Goal: Task Accomplishment & Management: Complete application form

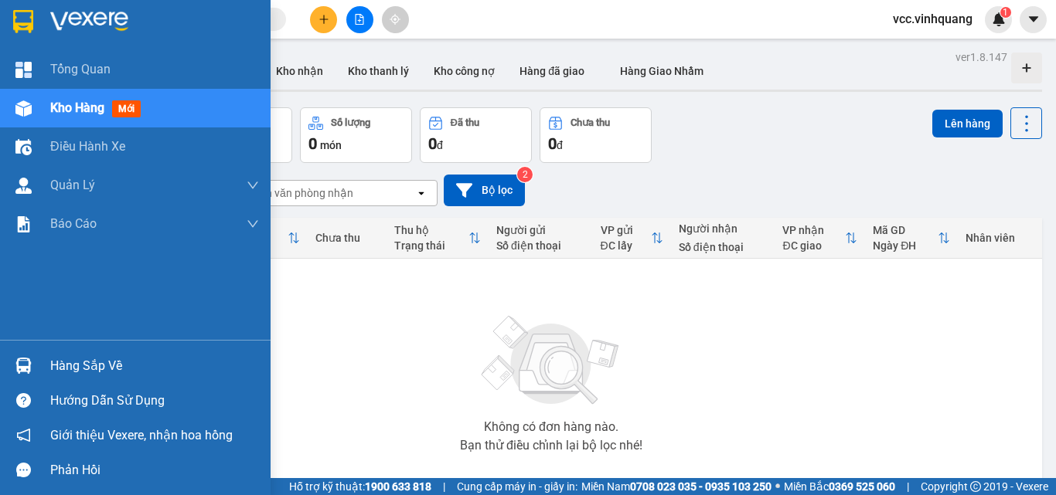
click at [100, 364] on div "Hàng sắp về" at bounding box center [154, 366] width 209 height 23
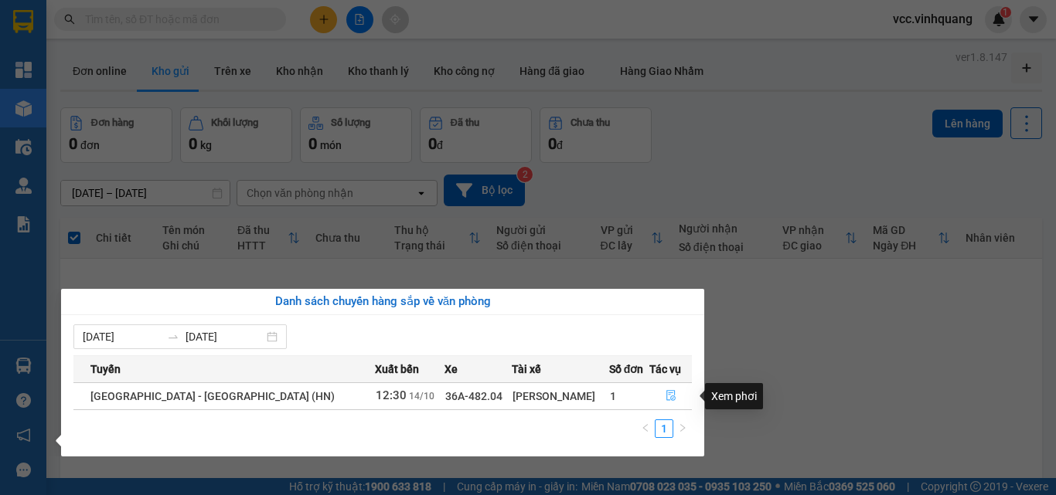
click at [665, 395] on icon "file-done" at bounding box center [670, 395] width 11 height 11
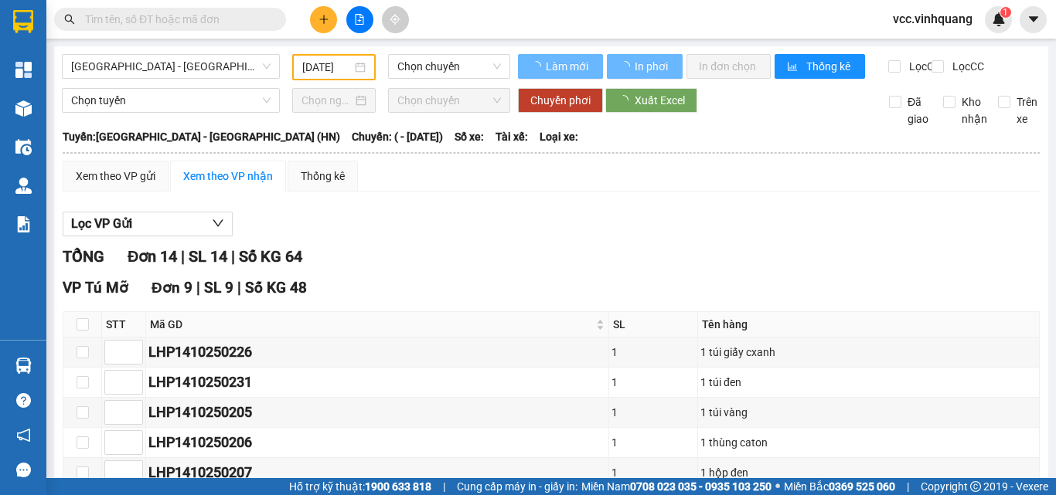
type input "[DATE]"
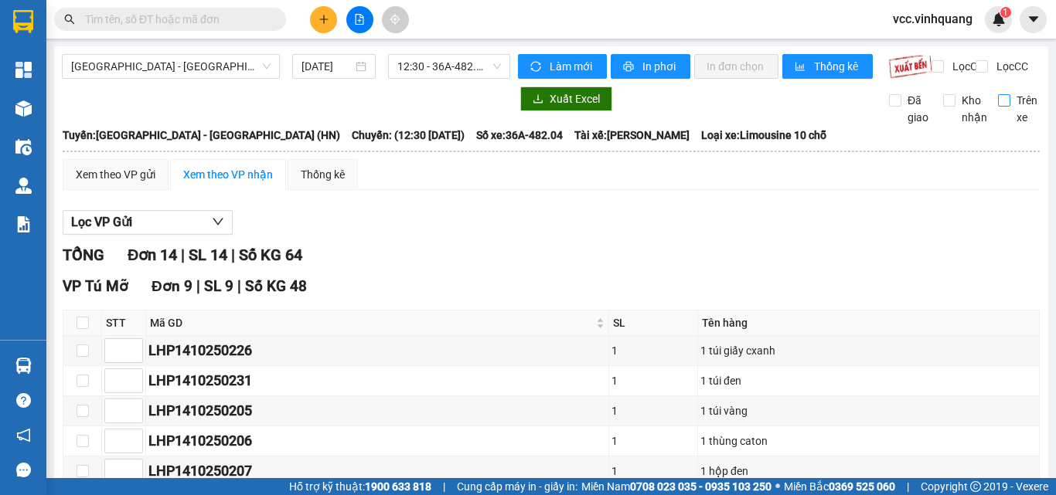
click at [998, 107] on input "Trên xe" at bounding box center [1004, 100] width 12 height 12
checkbox input "true"
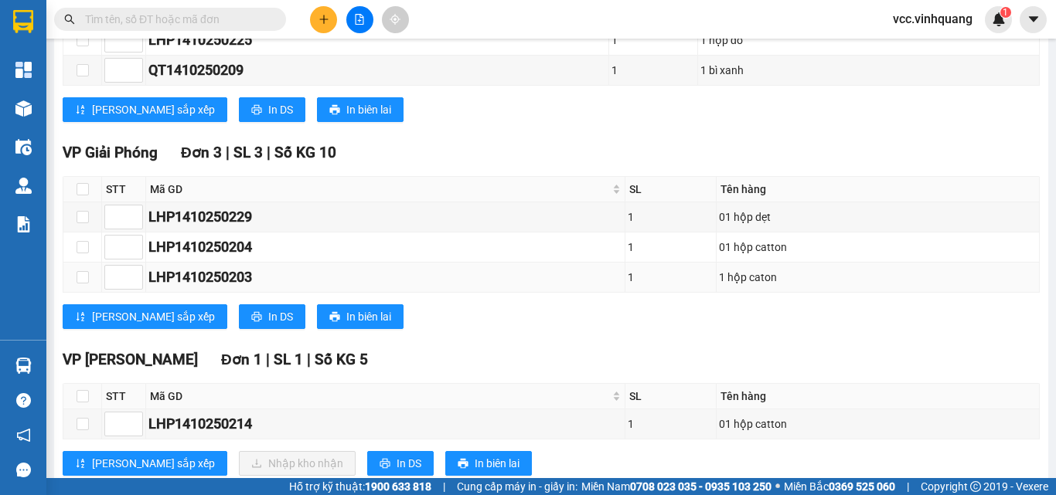
scroll to position [618, 0]
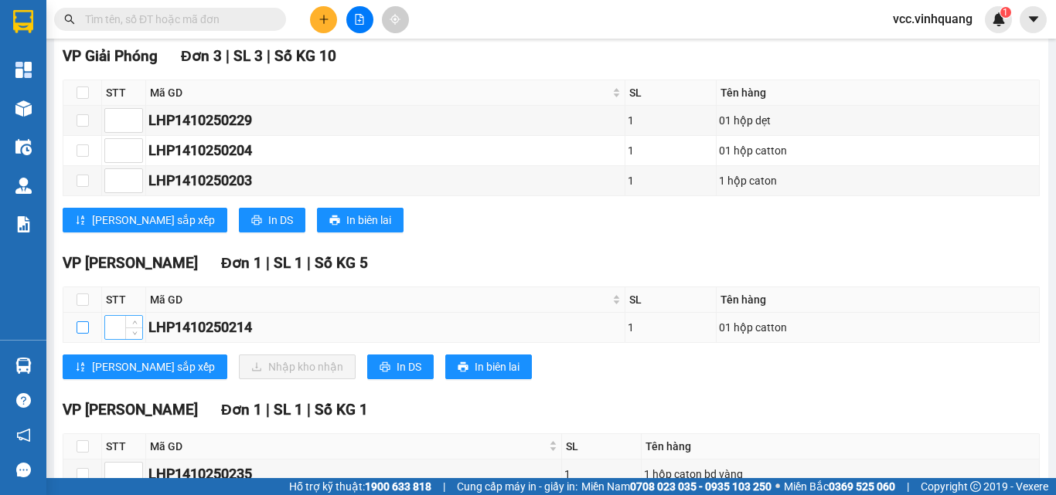
drag, startPoint x: 83, startPoint y: 341, endPoint x: 115, endPoint y: 348, distance: 32.4
click at [83, 334] on input "checkbox" at bounding box center [83, 327] width 12 height 12
checkbox input "true"
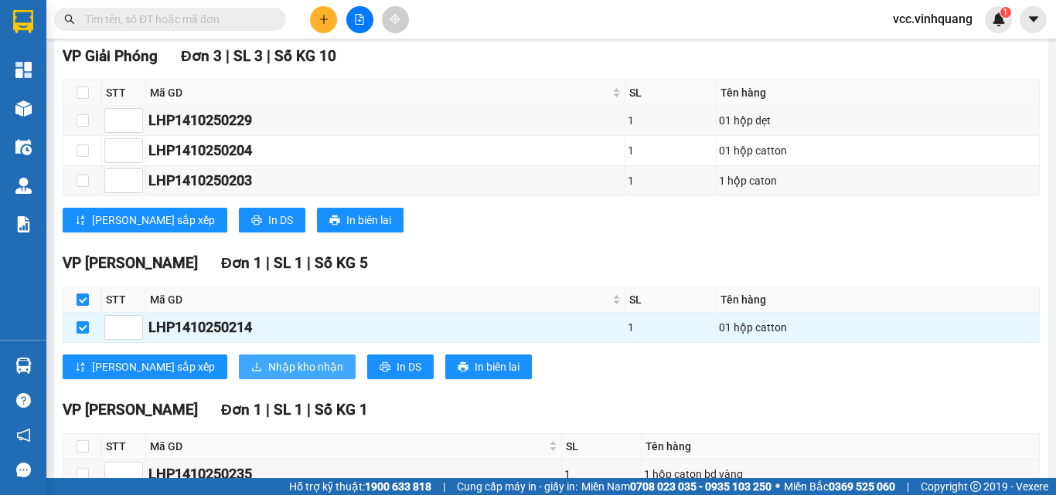
click at [268, 376] on span "Nhập kho nhận" at bounding box center [305, 367] width 75 height 17
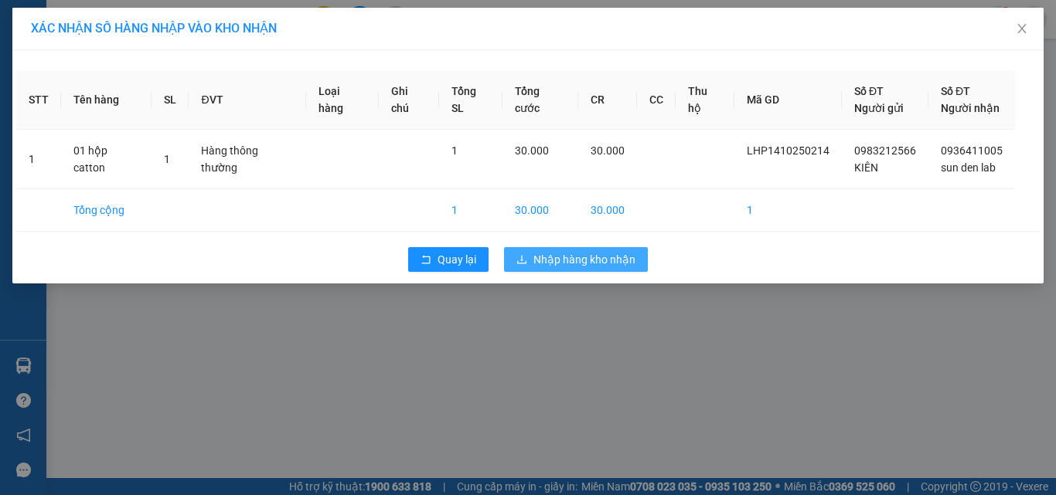
click at [599, 248] on button "Nhập hàng kho nhận" at bounding box center [576, 259] width 144 height 25
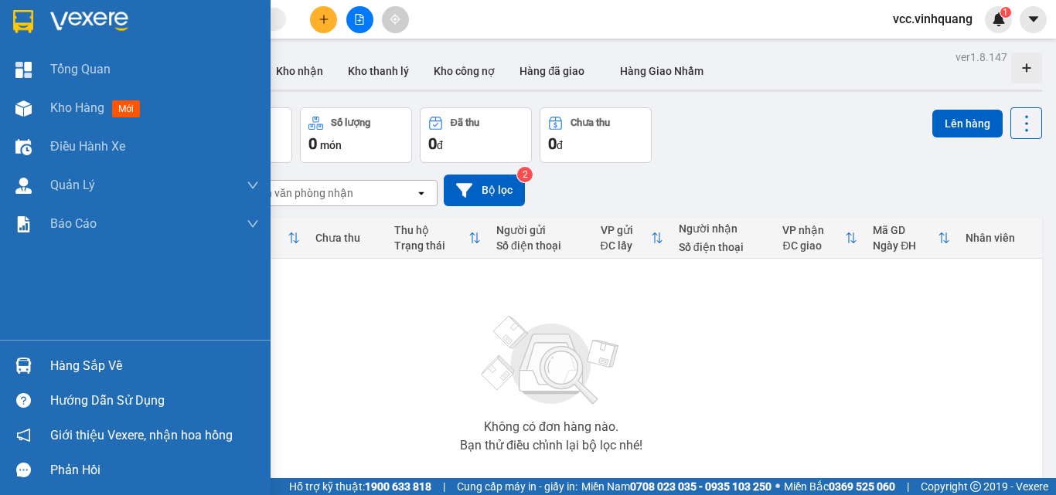
click at [110, 367] on div "Hàng sắp về" at bounding box center [154, 366] width 209 height 23
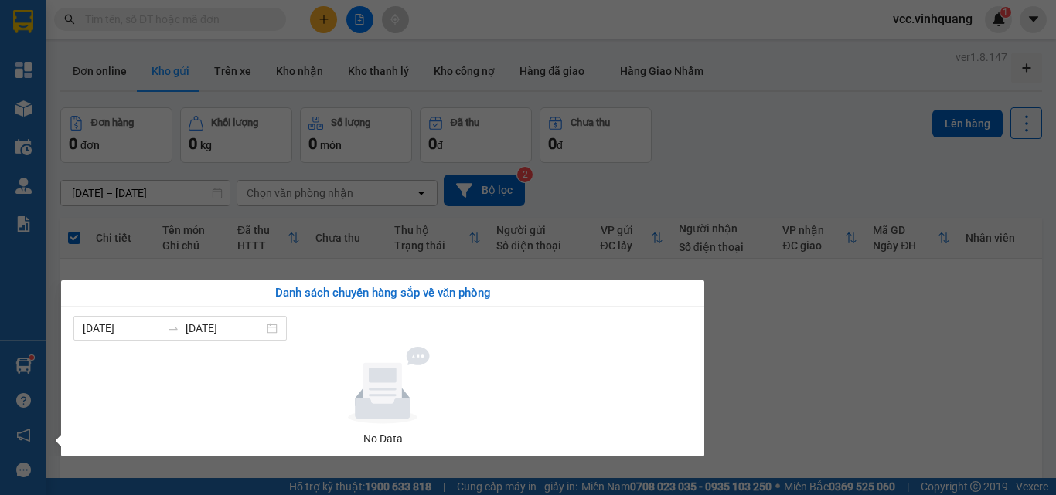
click at [805, 396] on section "Kết quả tìm kiếm ( 0 ) Bộ lọc No Data vcc.vinhquang 1 Tổng Quan Kho hàng mới Đi…" at bounding box center [528, 247] width 1056 height 495
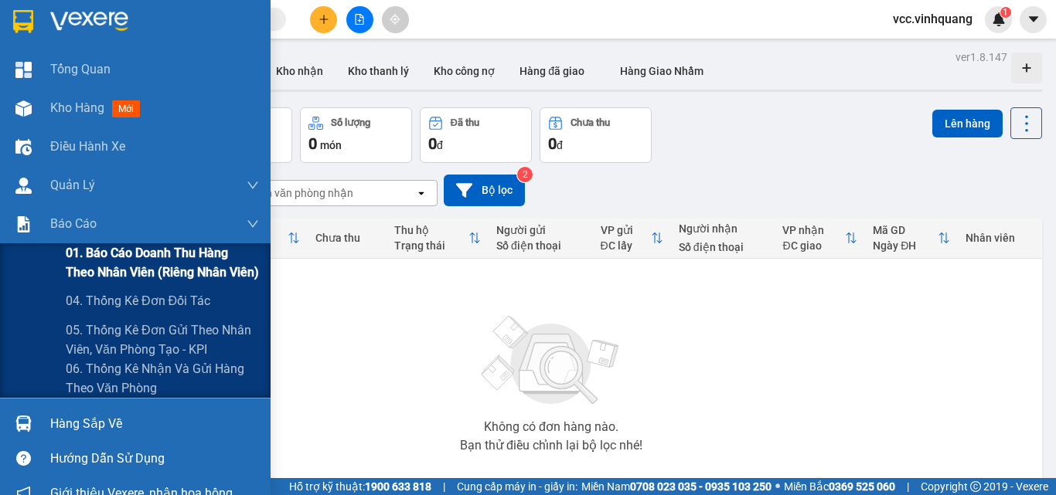
click at [161, 255] on span "01. Báo cáo doanh thu hàng theo nhân viên (riêng nhân viên)" at bounding box center [162, 262] width 193 height 39
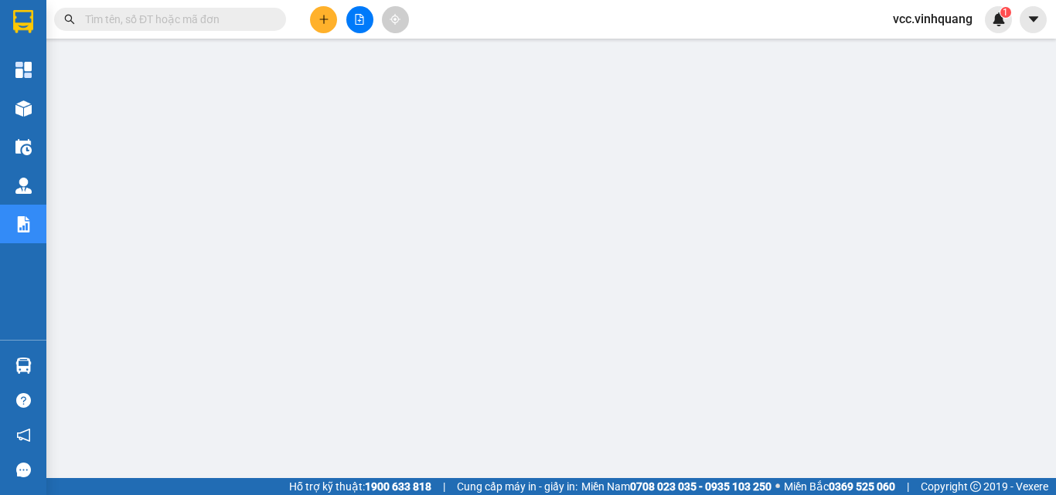
click at [323, 22] on icon "plus" at bounding box center [323, 19] width 11 height 11
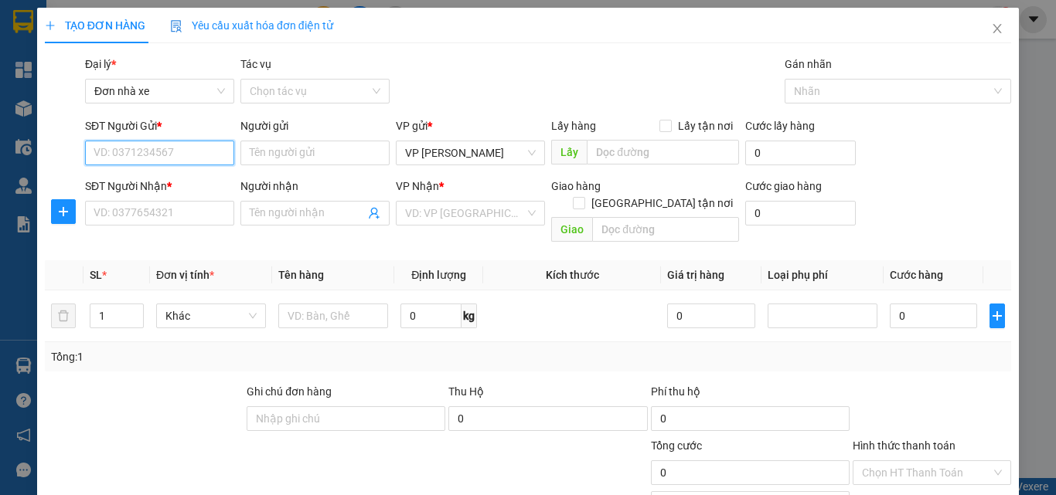
click at [192, 148] on input "SĐT Người Gửi *" at bounding box center [159, 153] width 149 height 25
type input "0975426884"
click at [168, 183] on div "0975426884 - ĐẠT" at bounding box center [158, 183] width 129 height 17
type input "ĐẠT"
type input "0936999688"
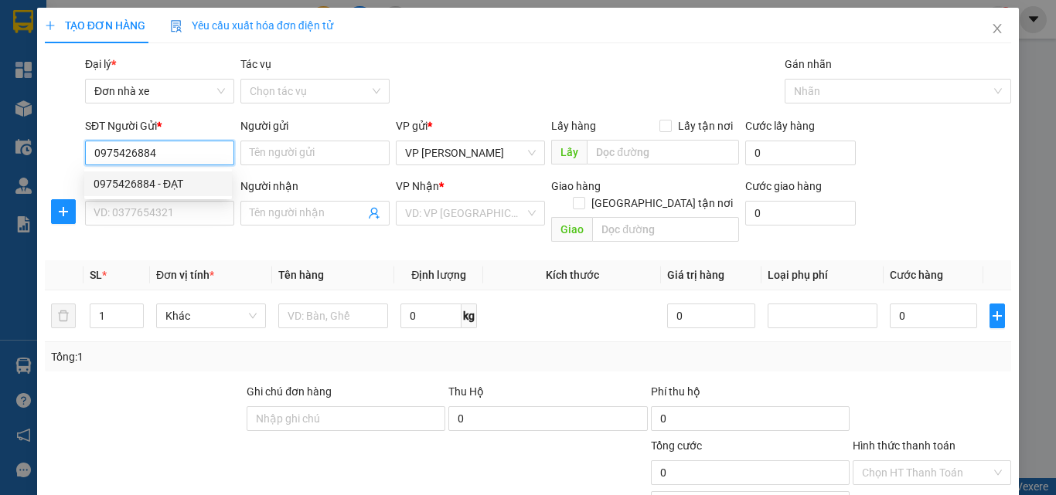
type input "HỒNG"
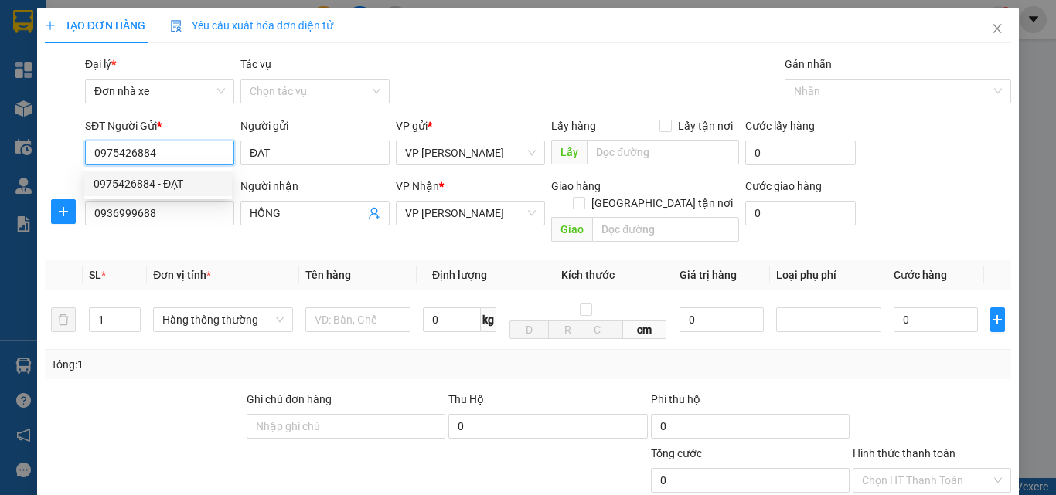
type input "0975426884"
click at [179, 226] on div "SĐT Người Nhận * 0936999688" at bounding box center [159, 205] width 149 height 54
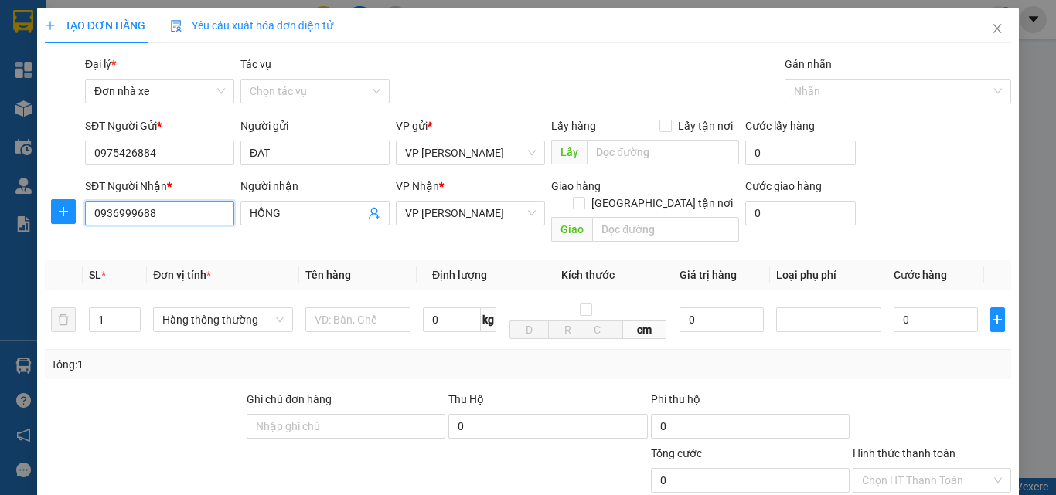
click at [176, 217] on input "0936999688" at bounding box center [159, 213] width 149 height 25
type input "0394491916"
click at [178, 254] on div "0394491916 - BÁ BẠO" at bounding box center [158, 244] width 148 height 25
type input "BÁ BẠO"
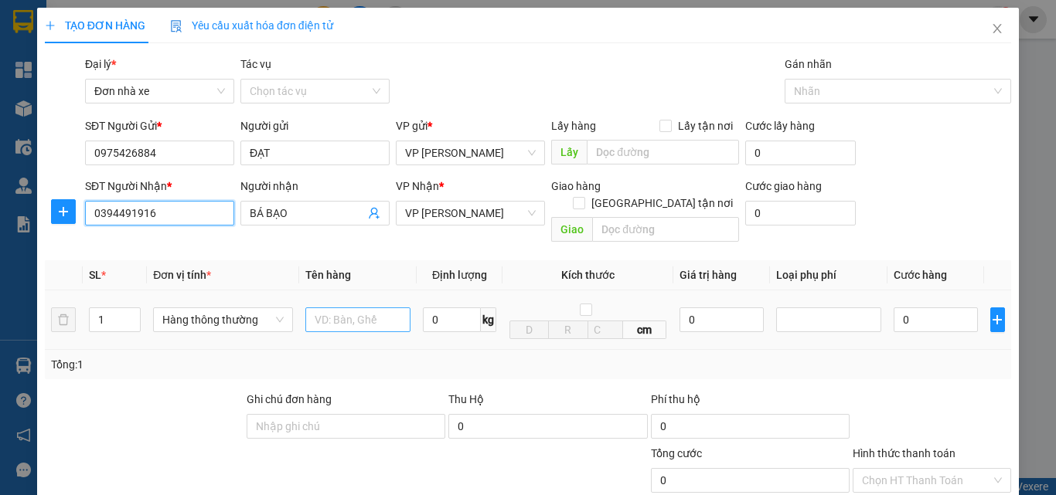
type input "0394491916"
click at [385, 309] on input "text" at bounding box center [357, 320] width 105 height 25
type input "B"
type input "BỌC HỘP ĐỒ TT"
type input "4"
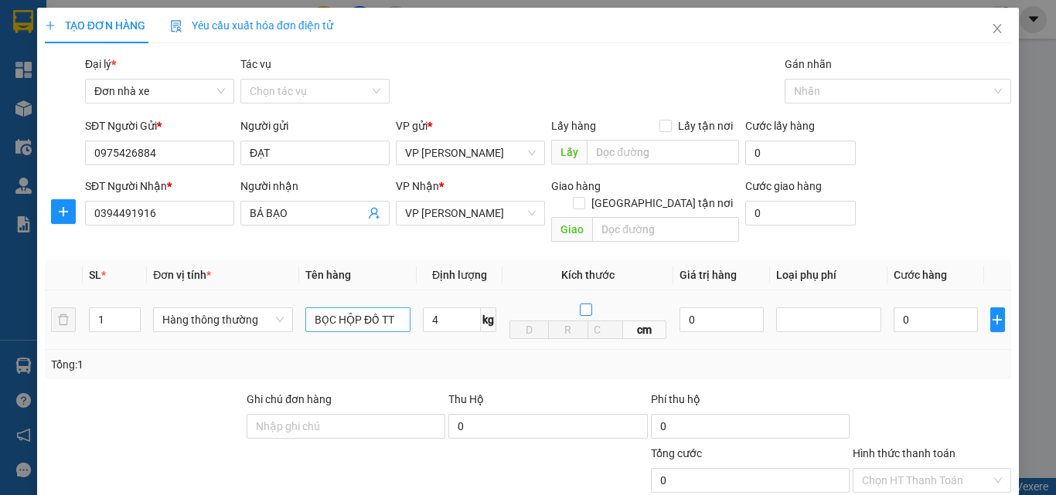
type input "30.000"
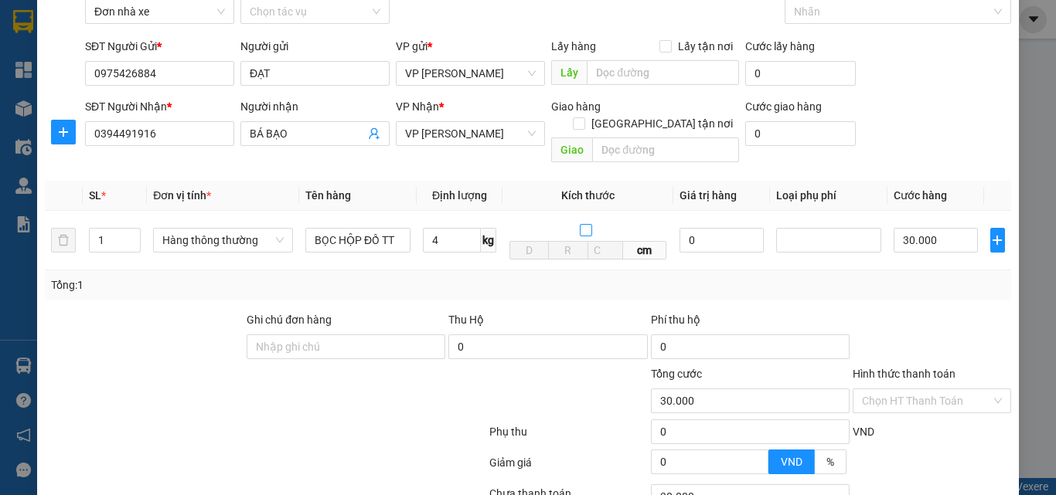
scroll to position [155, 0]
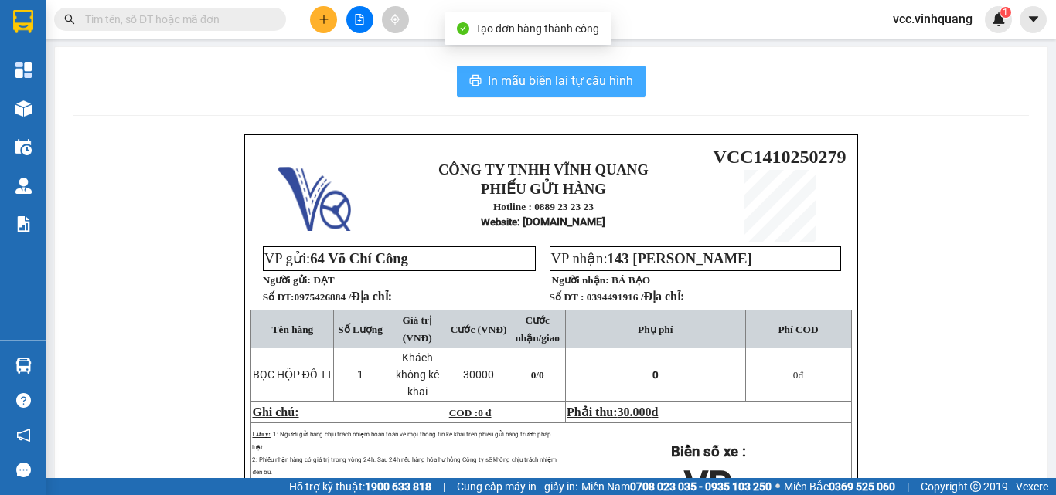
click at [603, 90] on span "In mẫu biên lai tự cấu hình" at bounding box center [560, 80] width 145 height 19
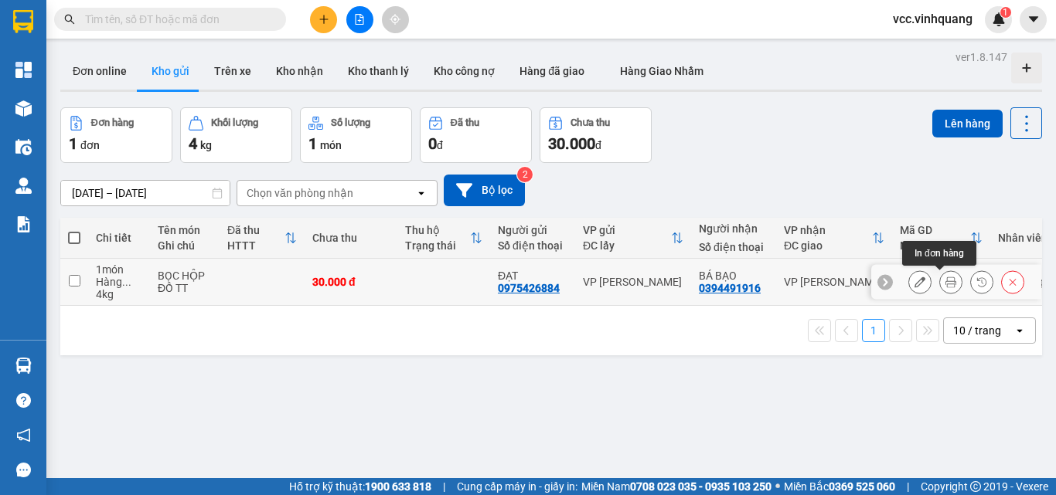
click at [945, 283] on icon at bounding box center [950, 282] width 11 height 11
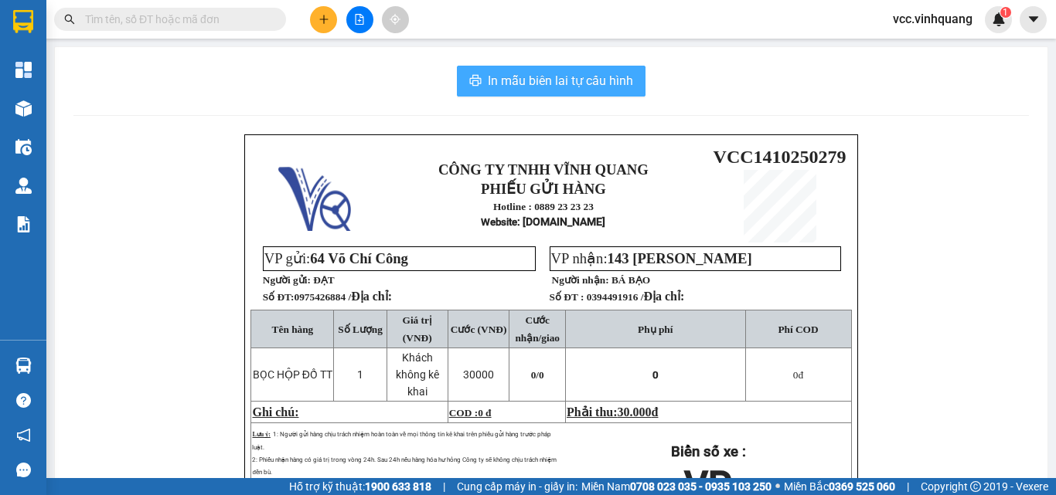
click at [580, 71] on span "In mẫu biên lai tự cấu hình" at bounding box center [560, 80] width 145 height 19
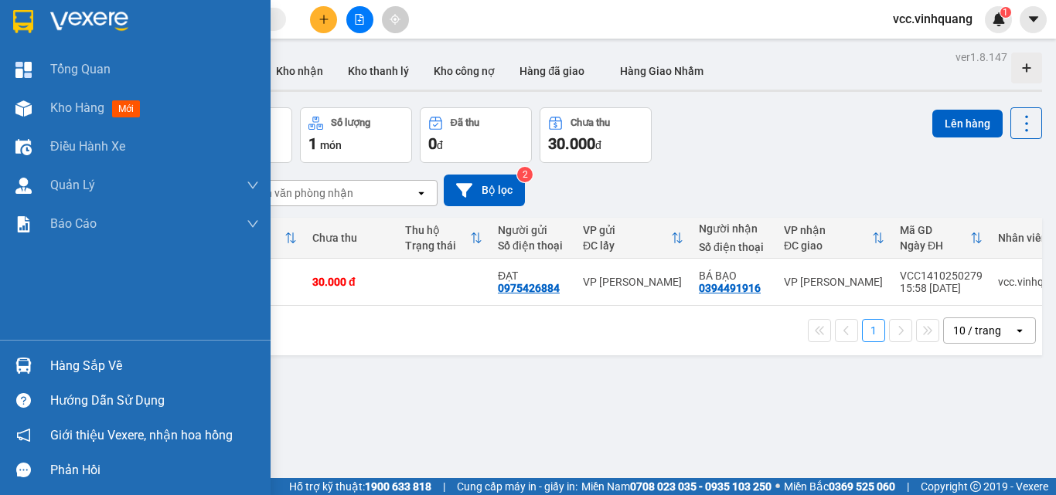
drag, startPoint x: 19, startPoint y: 371, endPoint x: 65, endPoint y: 382, distance: 47.6
click at [19, 370] on img at bounding box center [23, 366] width 16 height 16
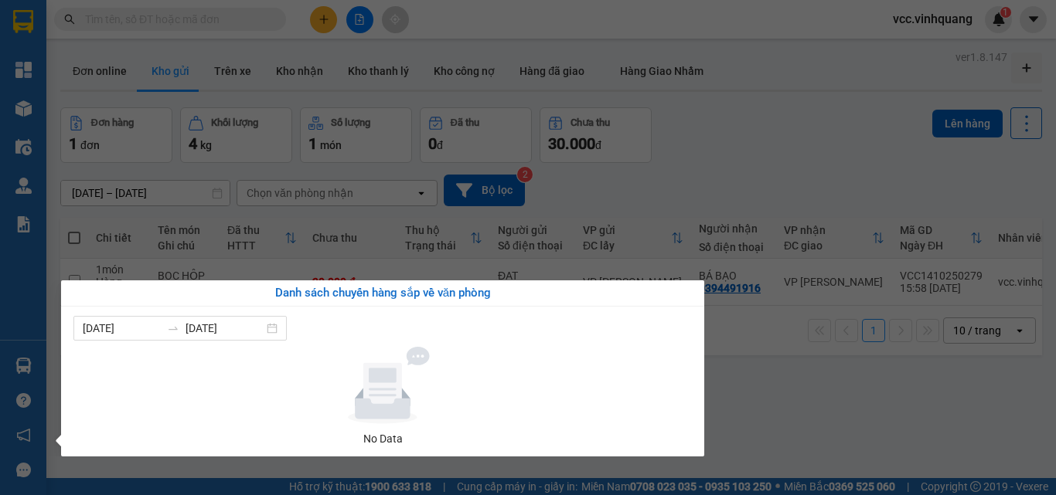
click at [1055, 168] on section "Kết quả tìm kiếm ( 0 ) Bộ lọc No Data vcc.vinhquang 1 Tổng Quan Kho hàng mới Đi…" at bounding box center [528, 247] width 1056 height 495
